Goal: Task Accomplishment & Management: Complete application form

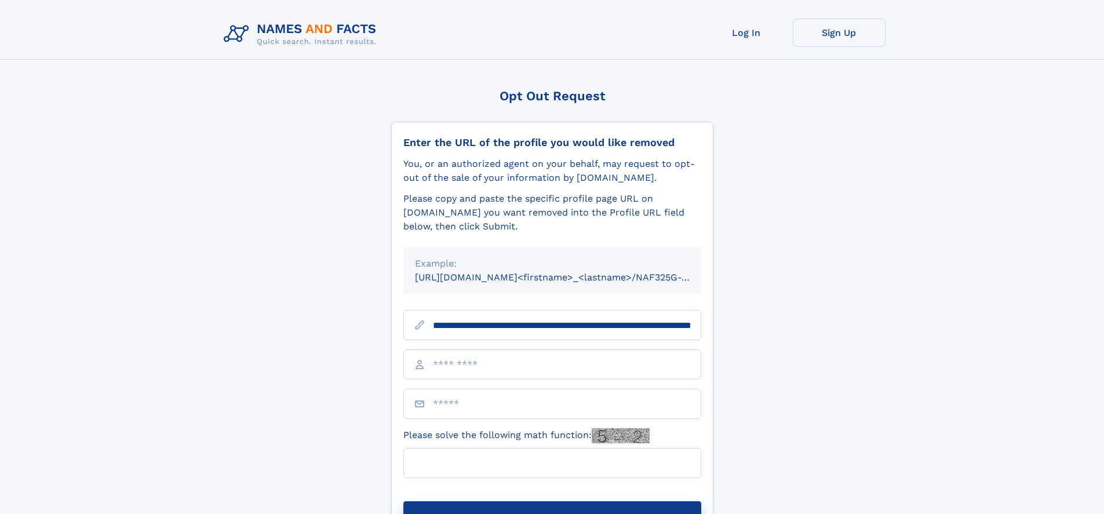
scroll to position [0, 124]
type input "**********"
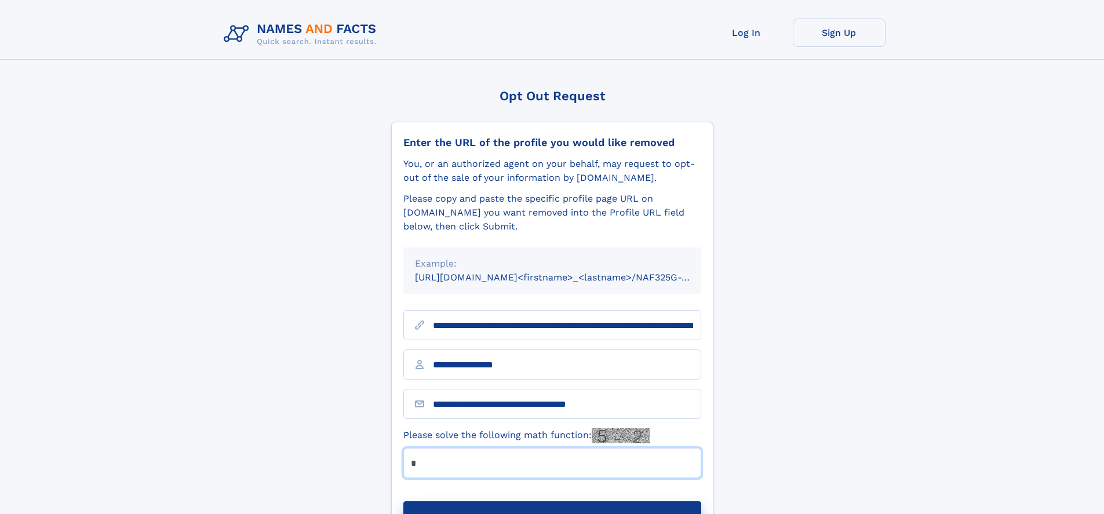
type input "*"
click at [552, 501] on button "Submit Opt Out Request" at bounding box center [552, 519] width 298 height 37
